Goal: Transaction & Acquisition: Purchase product/service

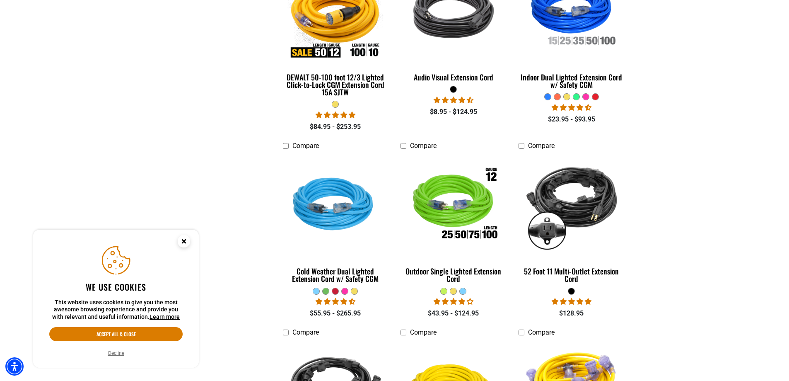
scroll to position [546, 0]
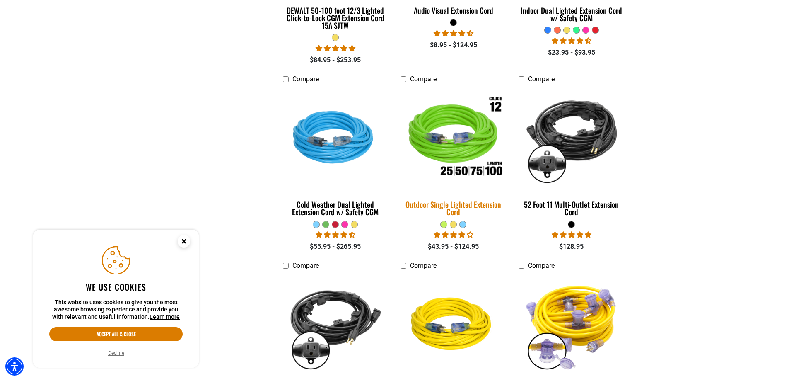
click at [474, 176] on img at bounding box center [454, 139] width 116 height 106
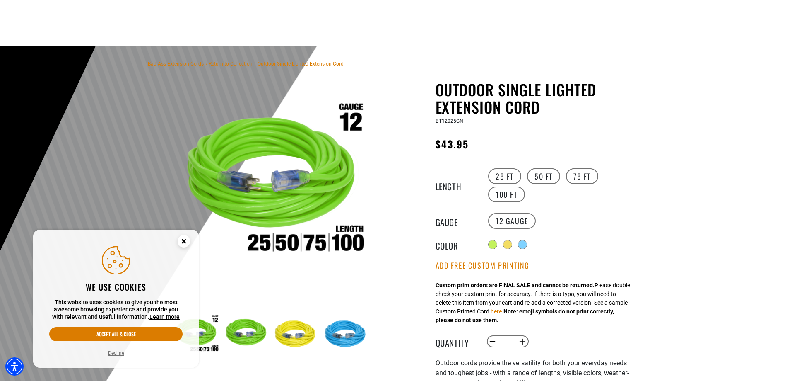
scroll to position [9, 0]
click at [538, 174] on label "50 FT" at bounding box center [543, 176] width 33 height 16
